Goal: Task Accomplishment & Management: Use online tool/utility

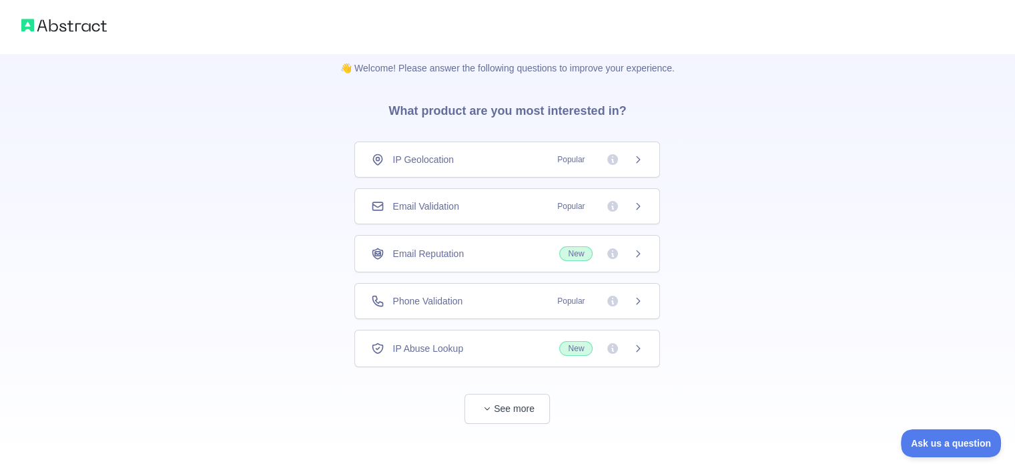
scroll to position [24, 0]
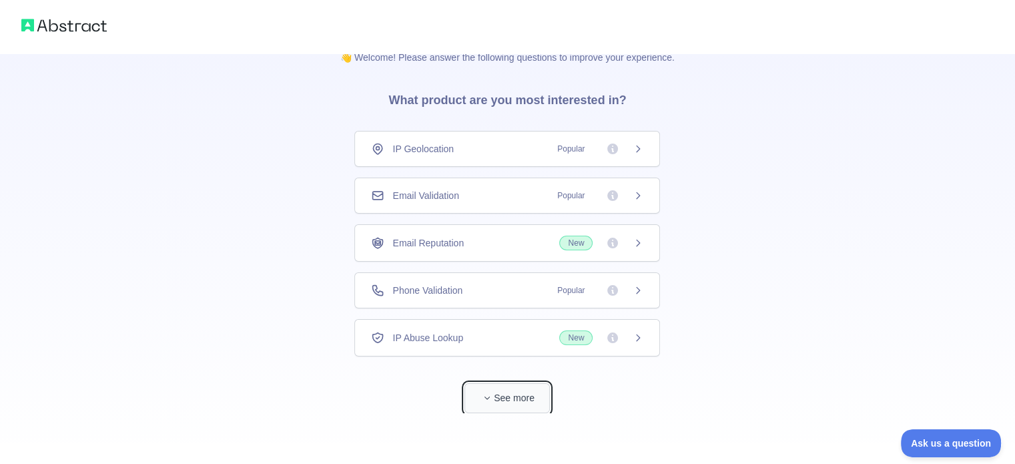
click at [493, 389] on button "See more" at bounding box center [506, 398] width 85 height 30
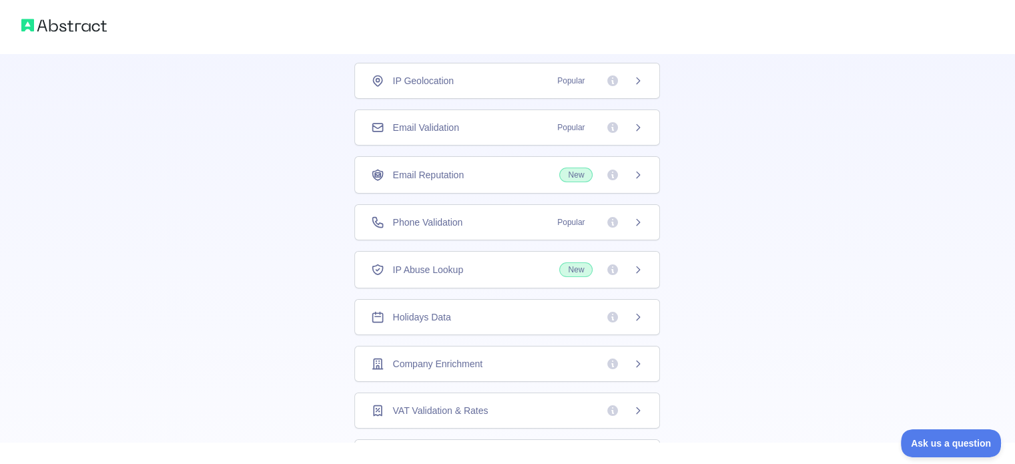
scroll to position [91, 0]
click at [477, 338] on div "IP Geolocation Popular Email Validation Popular Email Reputation New Phone Vali…" at bounding box center [507, 410] width 306 height 693
click at [512, 300] on div "Holidays Data" at bounding box center [507, 318] width 306 height 36
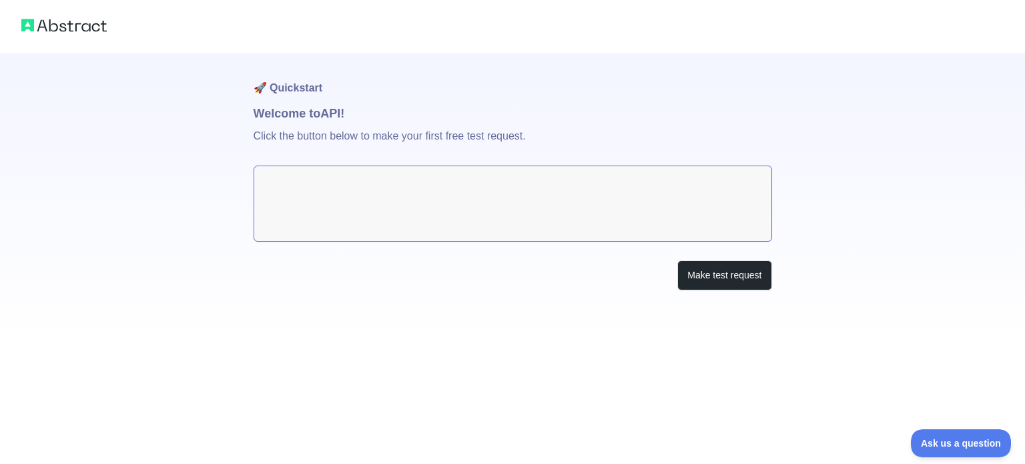
click at [334, 184] on textarea at bounding box center [513, 203] width 518 height 76
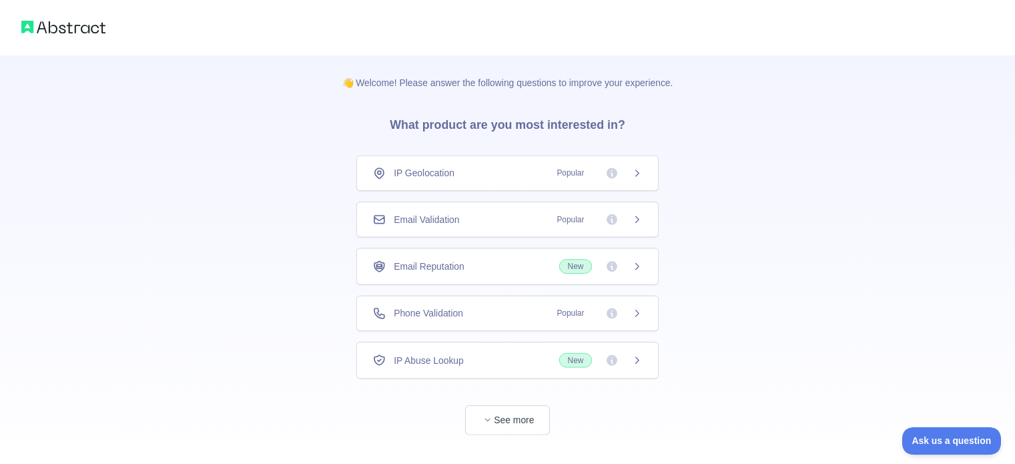
scroll to position [24, 0]
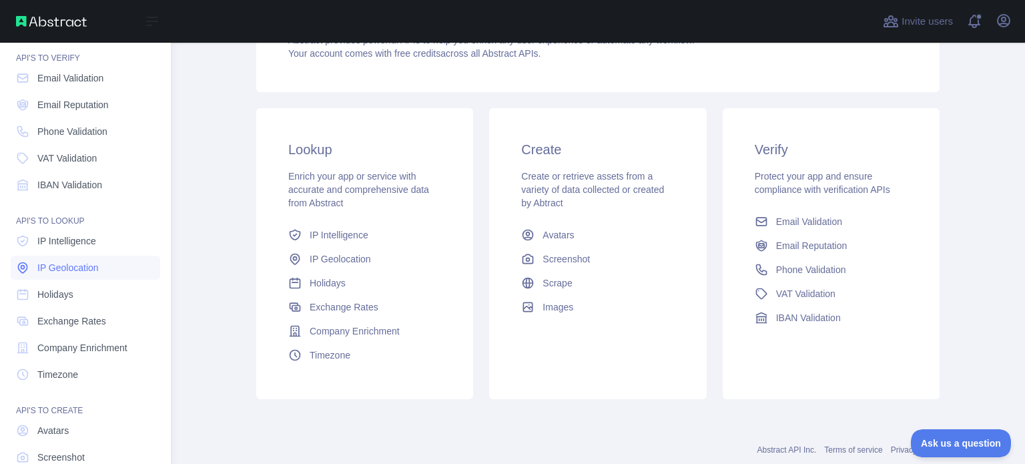
scroll to position [67, 0]
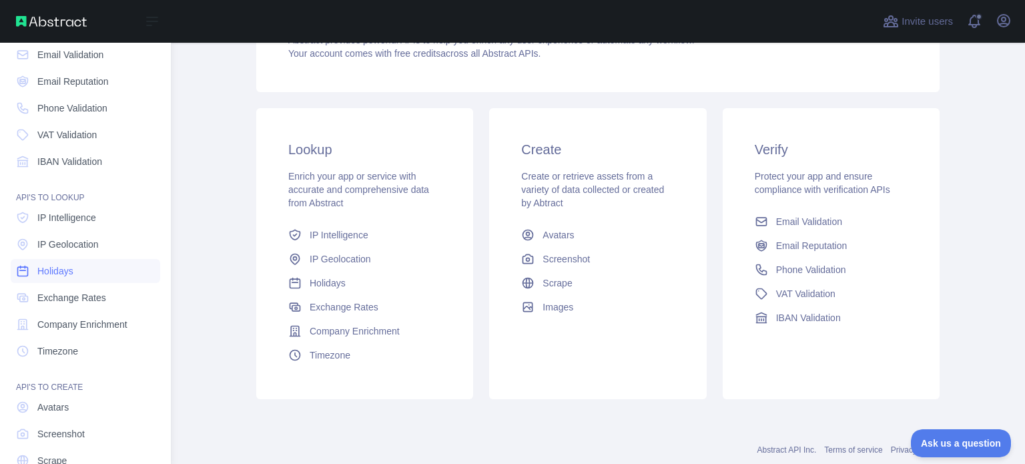
click at [55, 272] on span "Holidays" at bounding box center [55, 270] width 36 height 13
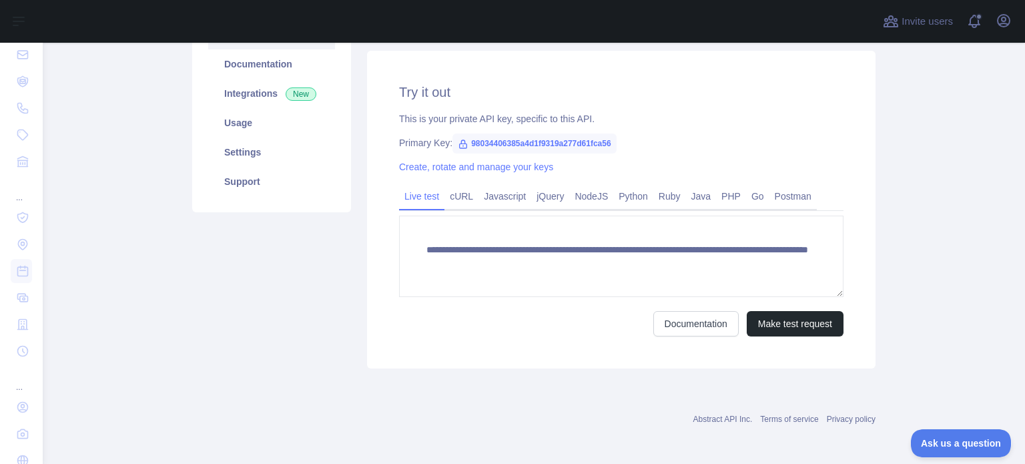
scroll to position [33, 0]
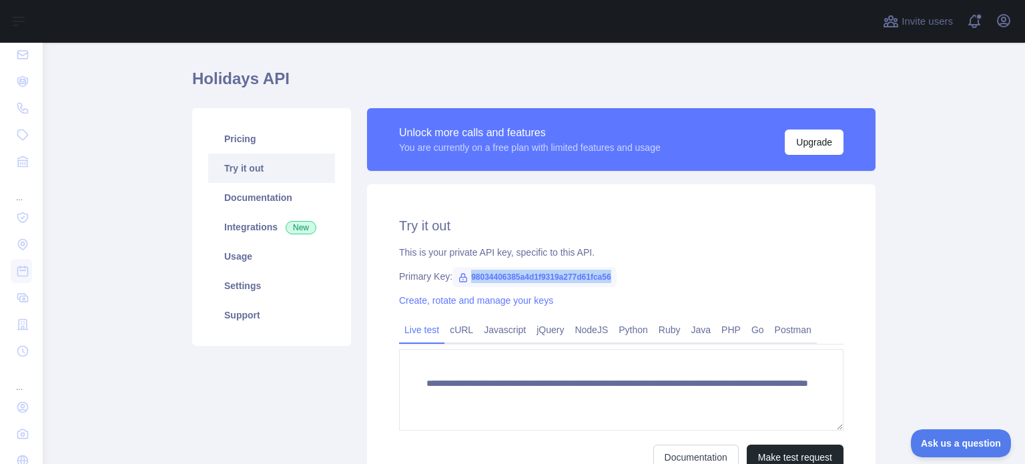
drag, startPoint x: 600, startPoint y: 275, endPoint x: 458, endPoint y: 282, distance: 142.3
click at [452, 278] on span "98034406385a4d1f9319a277d61fca56" at bounding box center [534, 277] width 164 height 20
copy span "98034406385a4d1f9319a277d61fca56"
